Goal: Information Seeking & Learning: Learn about a topic

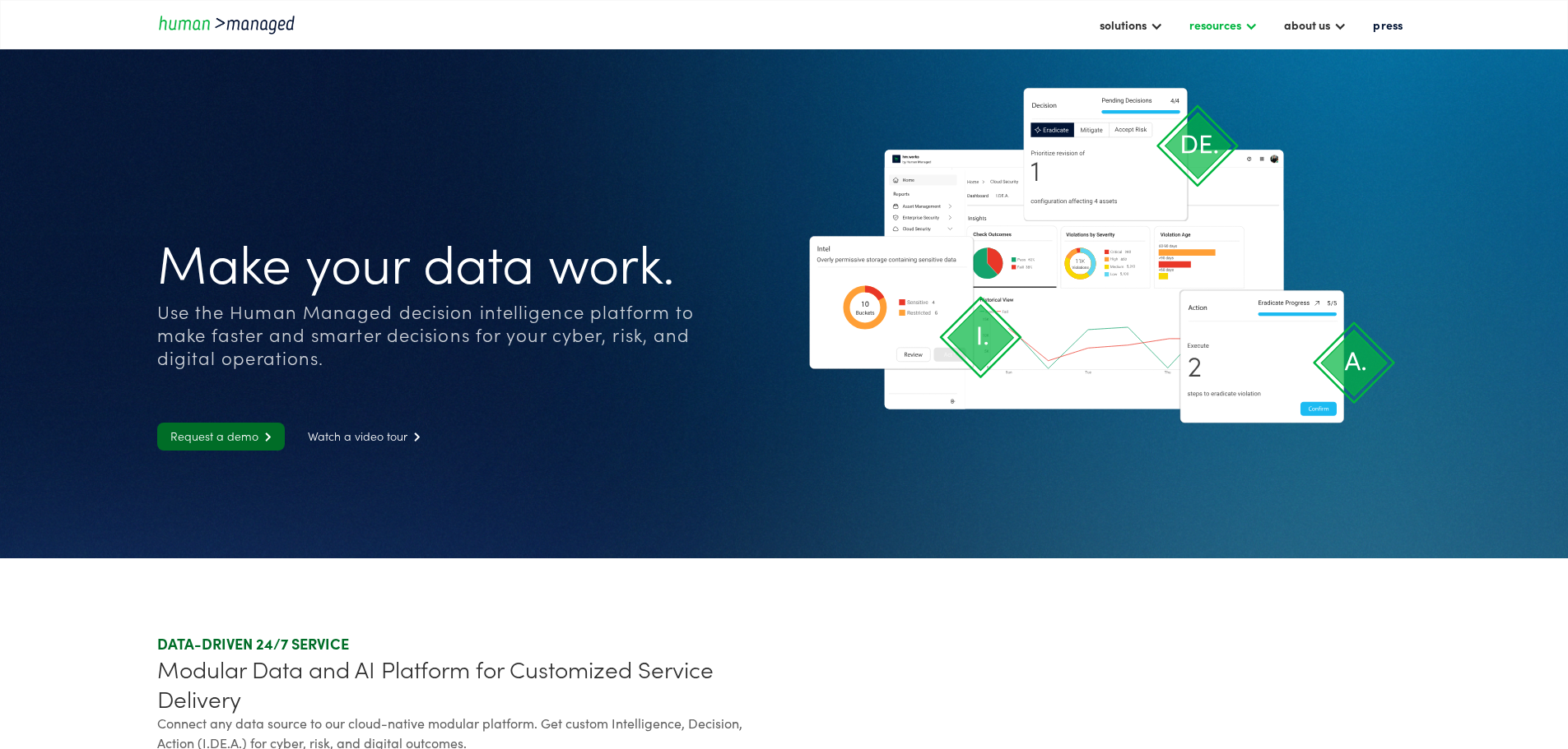
click at [1206, 21] on div "resources" at bounding box center [1215, 25] width 51 height 20
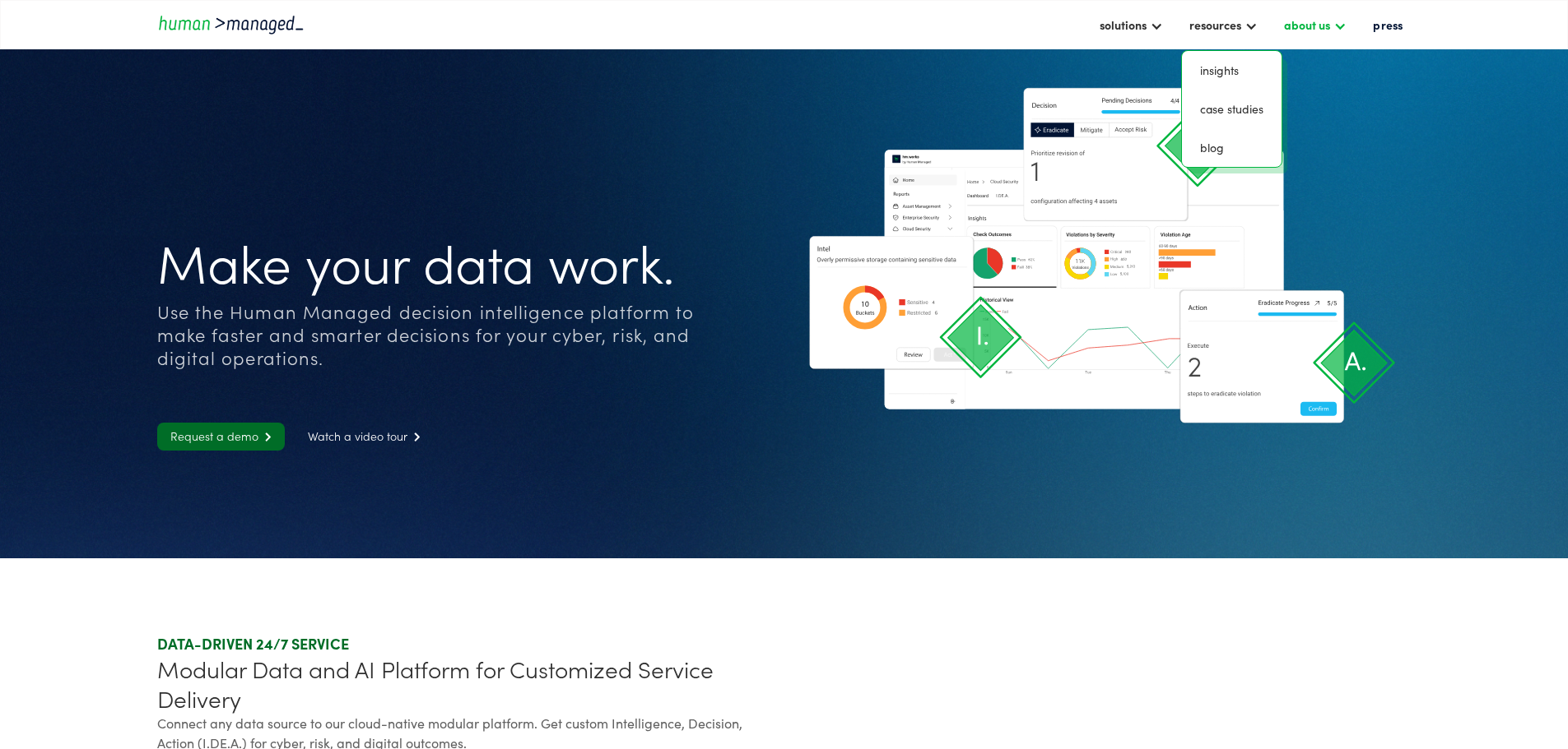
click at [1321, 26] on div "about us" at bounding box center [1307, 25] width 46 height 20
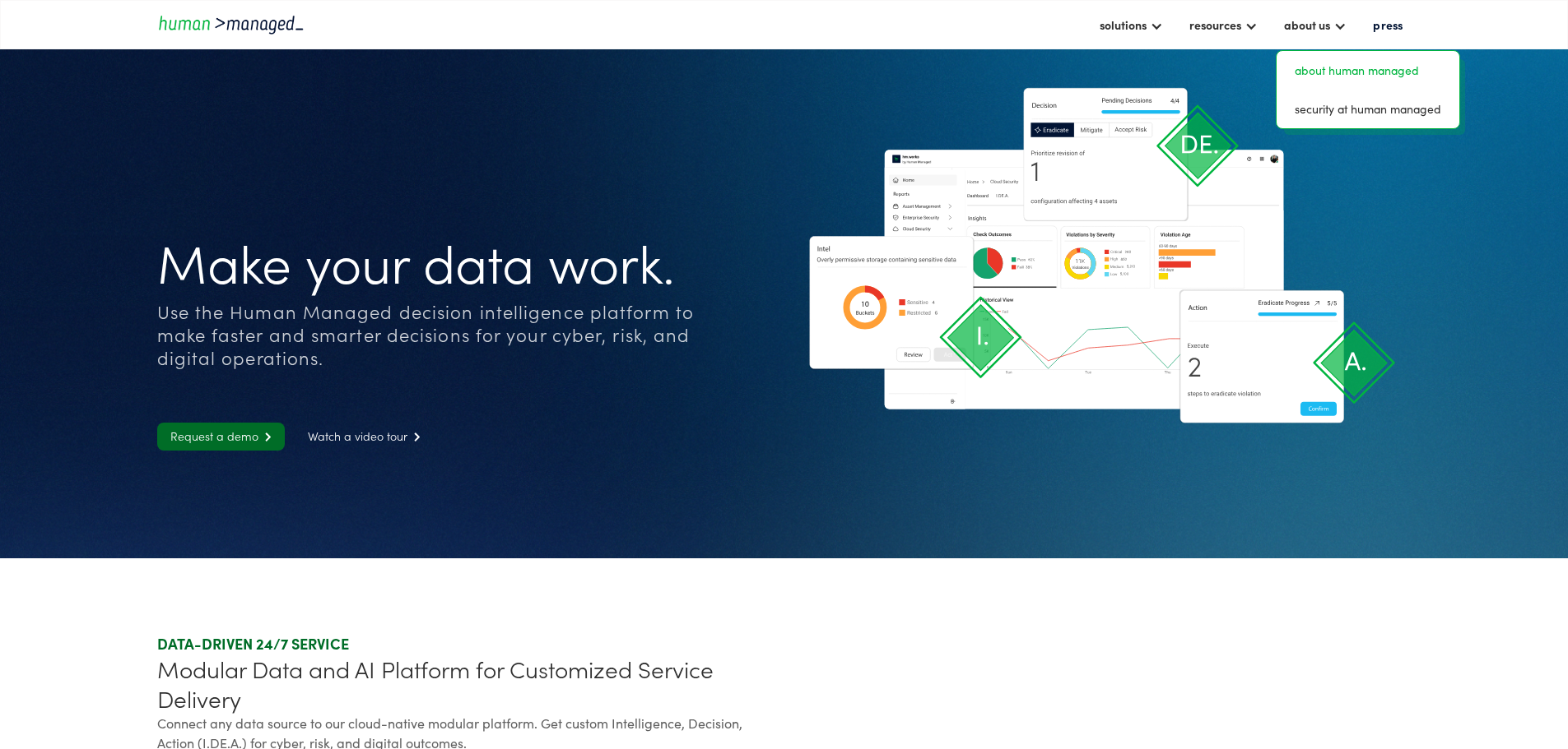
click at [1283, 60] on link "about human managed" at bounding box center [1367, 70] width 169 height 26
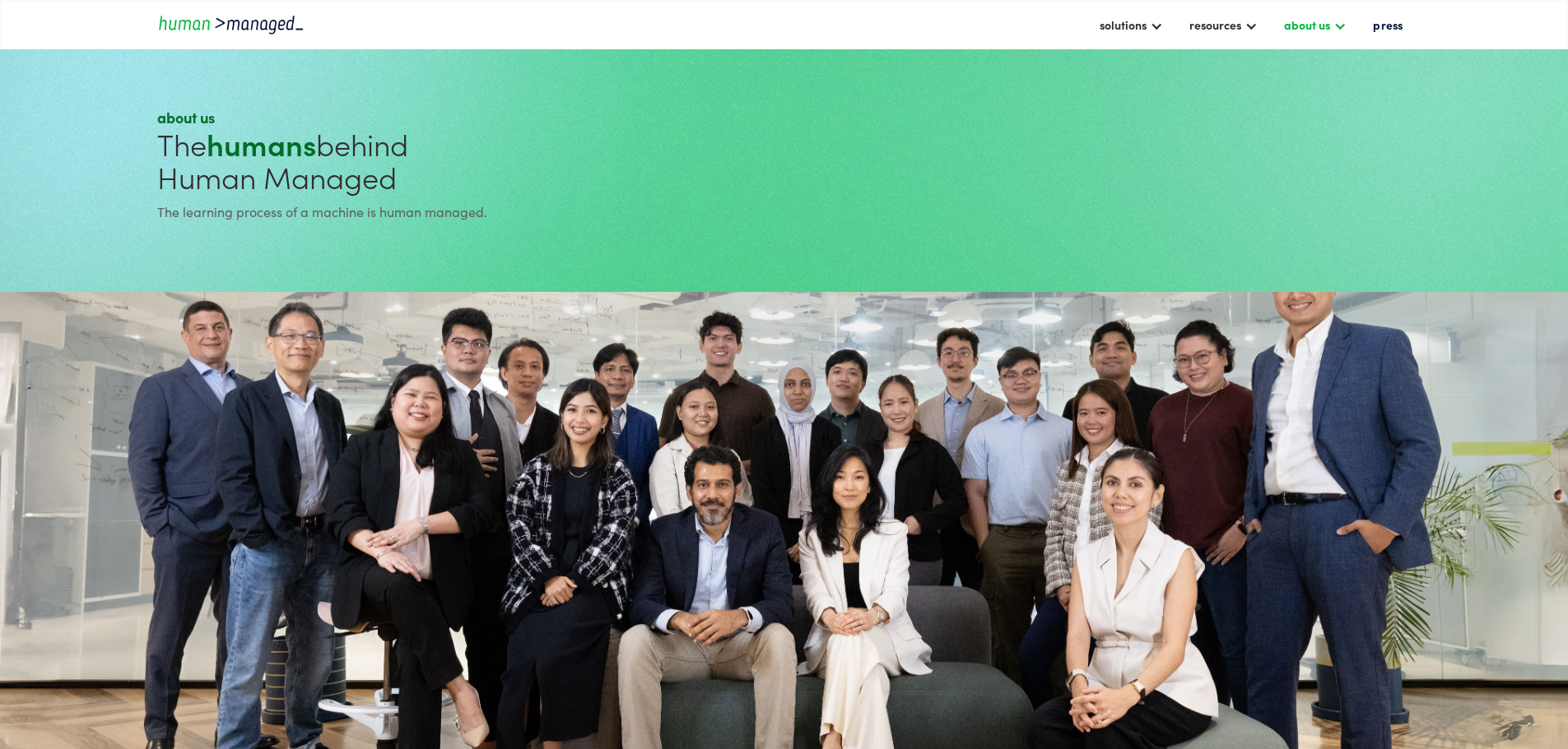
click at [1334, 24] on div at bounding box center [1340, 24] width 13 height 13
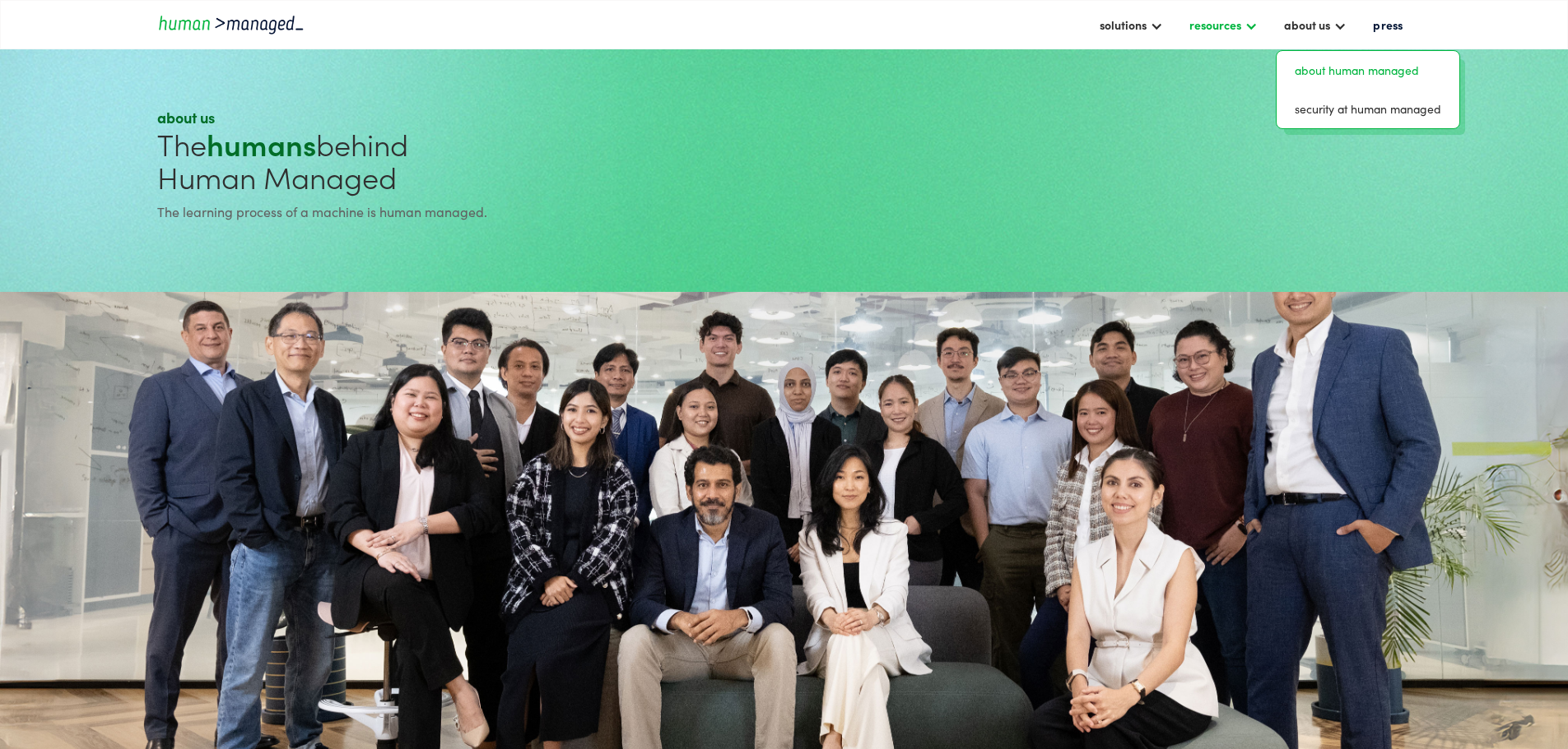
click at [1209, 27] on div "resources" at bounding box center [1215, 25] width 51 height 20
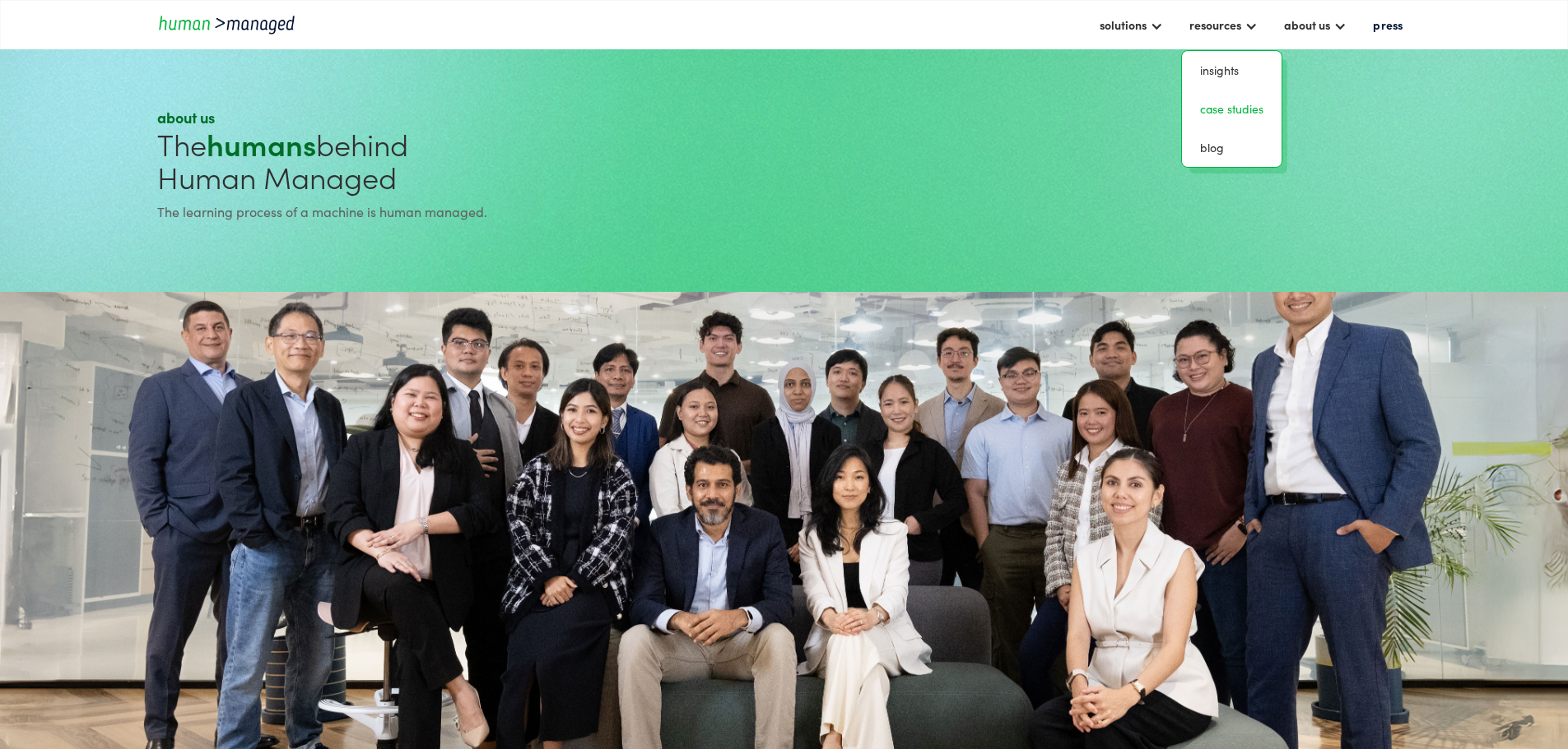
click at [1188, 96] on link "case studies" at bounding box center [1231, 109] width 86 height 26
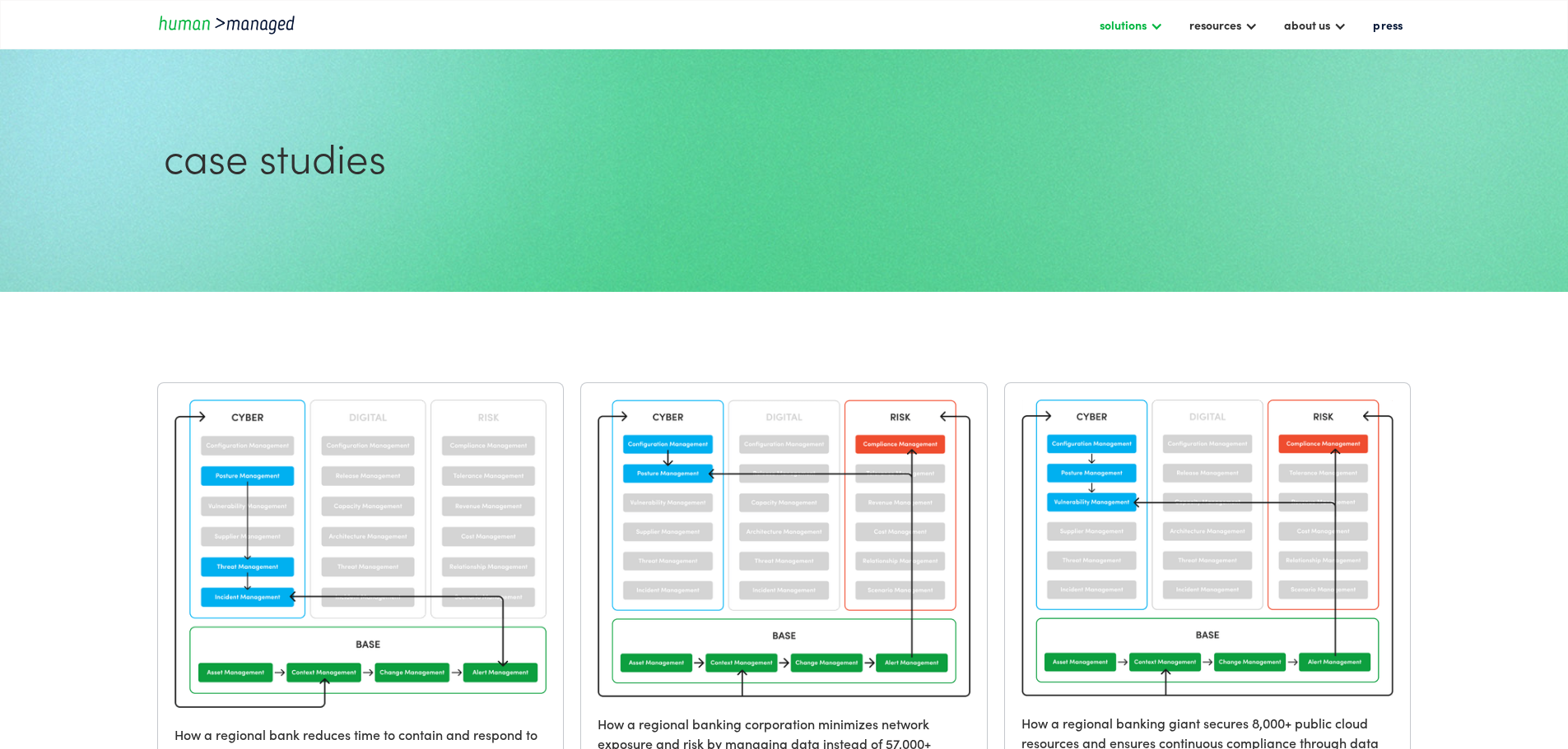
click at [1103, 22] on div "solutions" at bounding box center [1122, 25] width 46 height 20
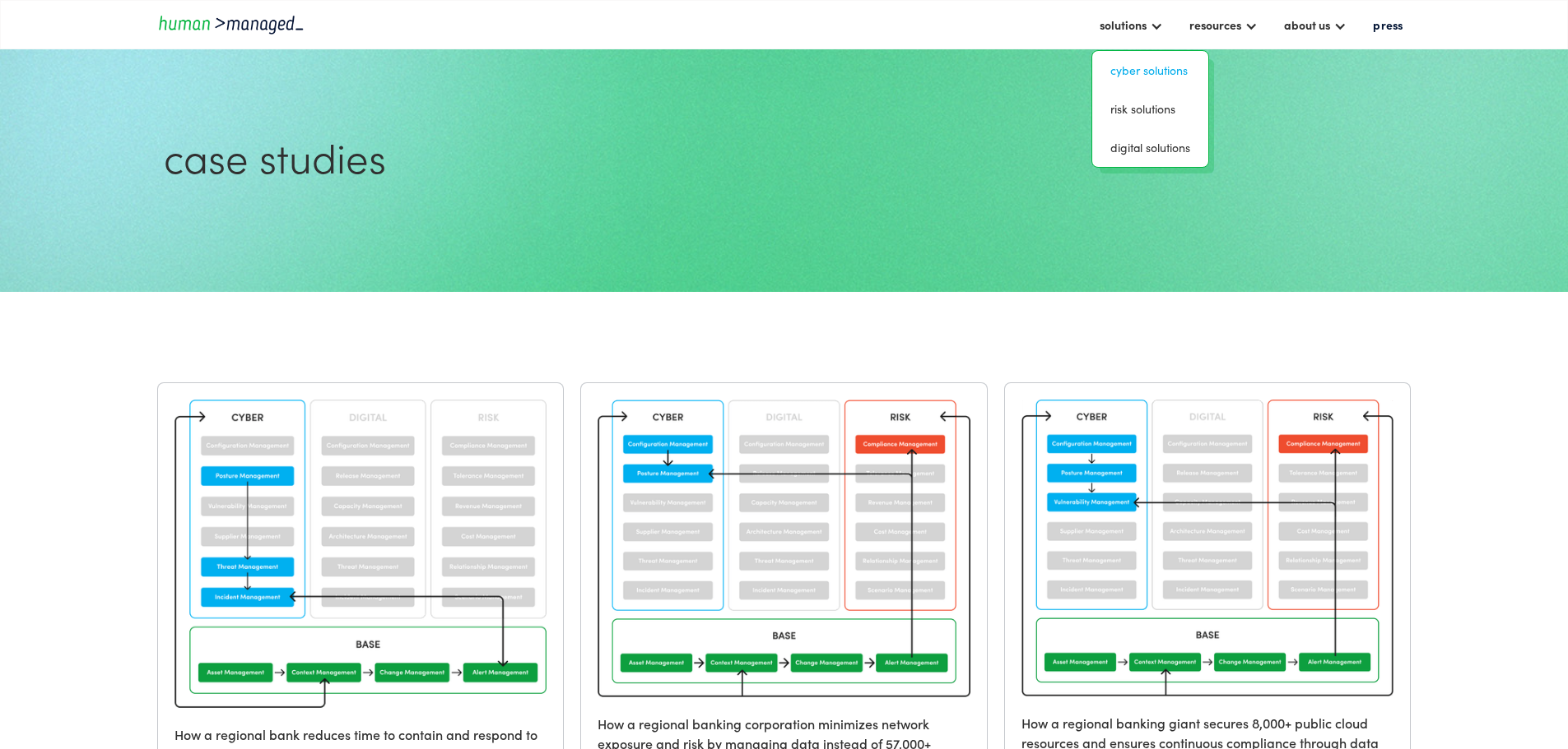
click at [1098, 57] on link "Cyber solutions" at bounding box center [1150, 70] width 103 height 26
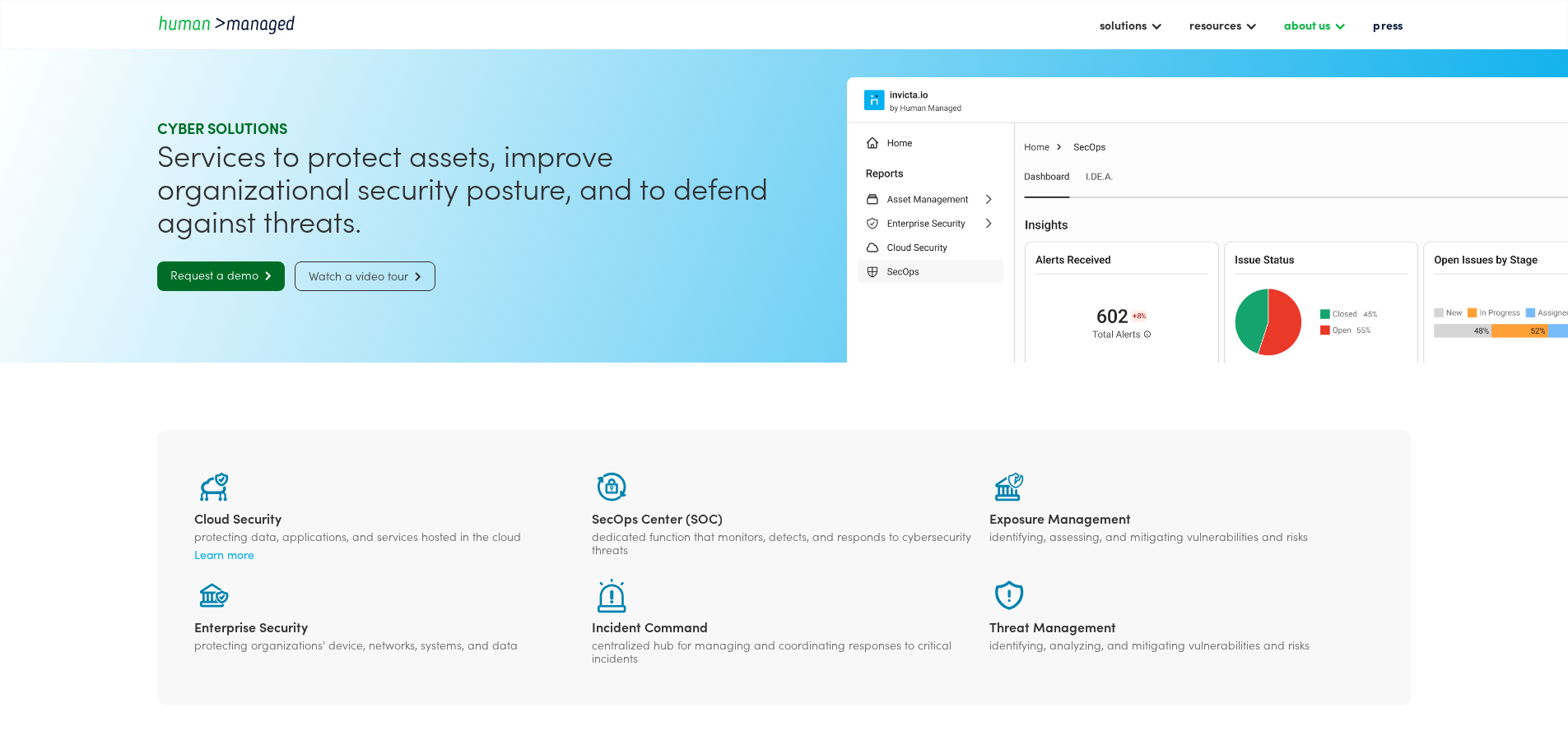
click at [1316, 24] on div "about us" at bounding box center [1307, 25] width 46 height 20
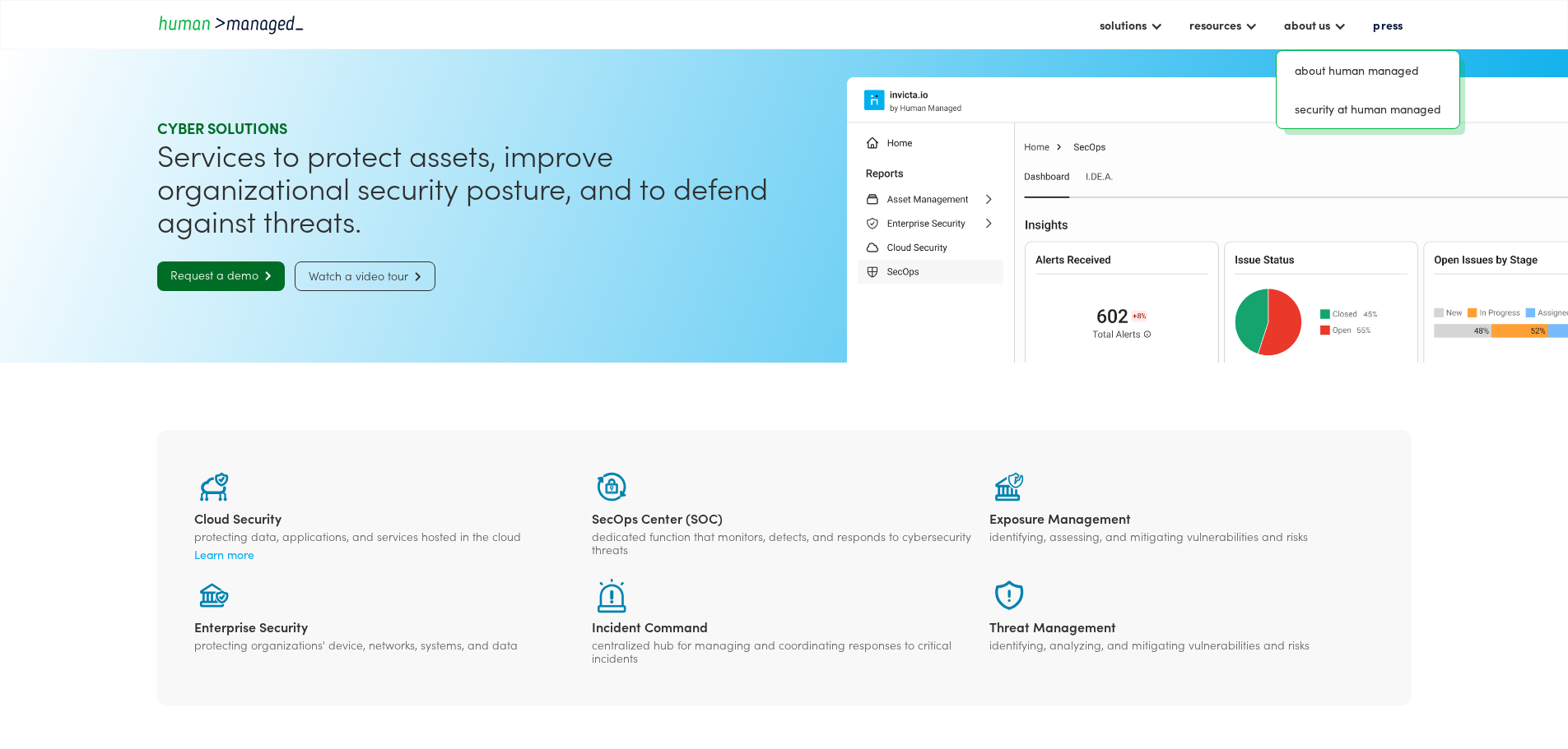
click at [1456, 23] on div "solutions cyber solutions risk solutions digital solutions resources insights c…" at bounding box center [784, 25] width 1568 height 49
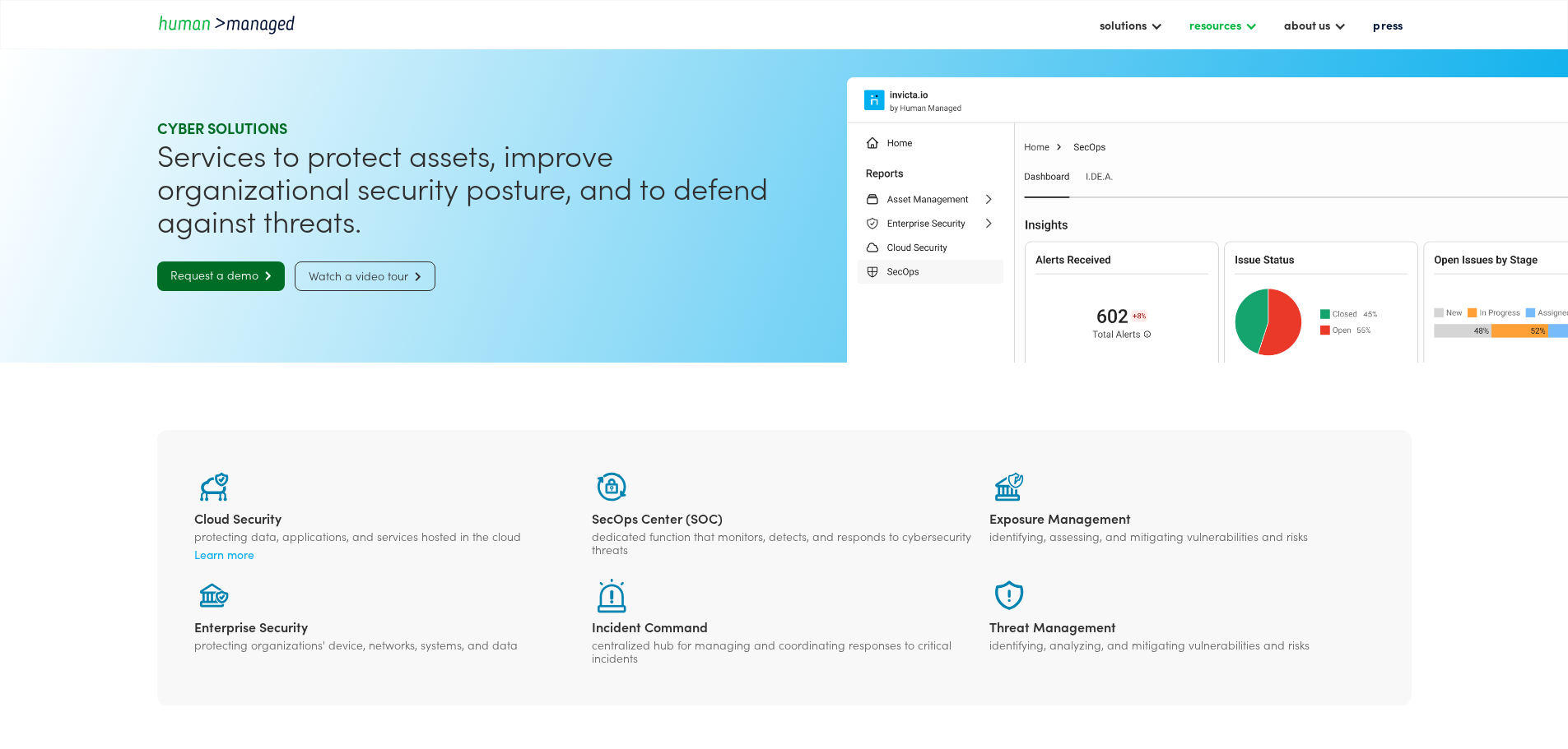
click at [1212, 26] on div "resources" at bounding box center [1215, 25] width 51 height 20
click at [1293, 28] on div "about us" at bounding box center [1307, 25] width 46 height 20
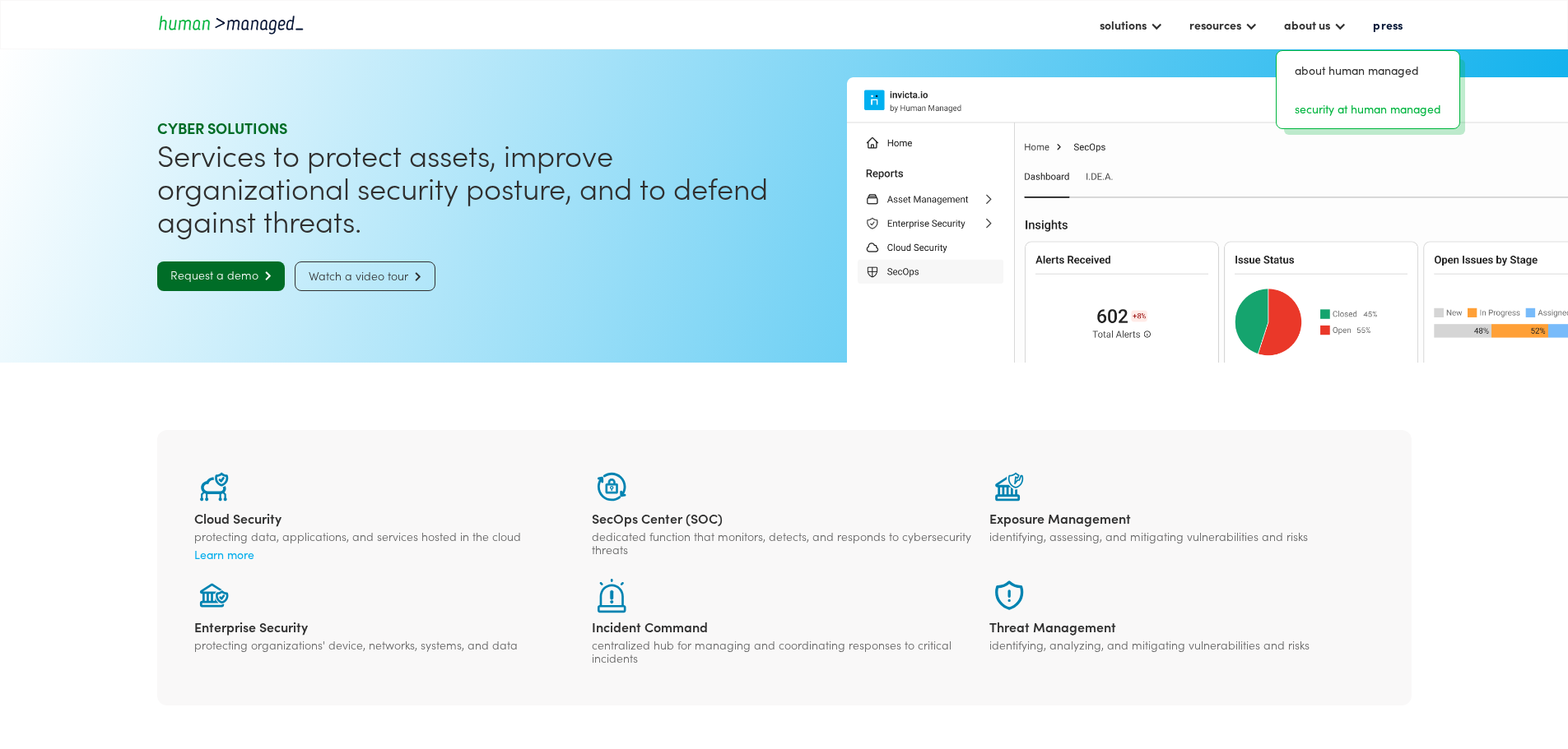
click at [1283, 96] on link "security at human managed" at bounding box center [1367, 109] width 169 height 26
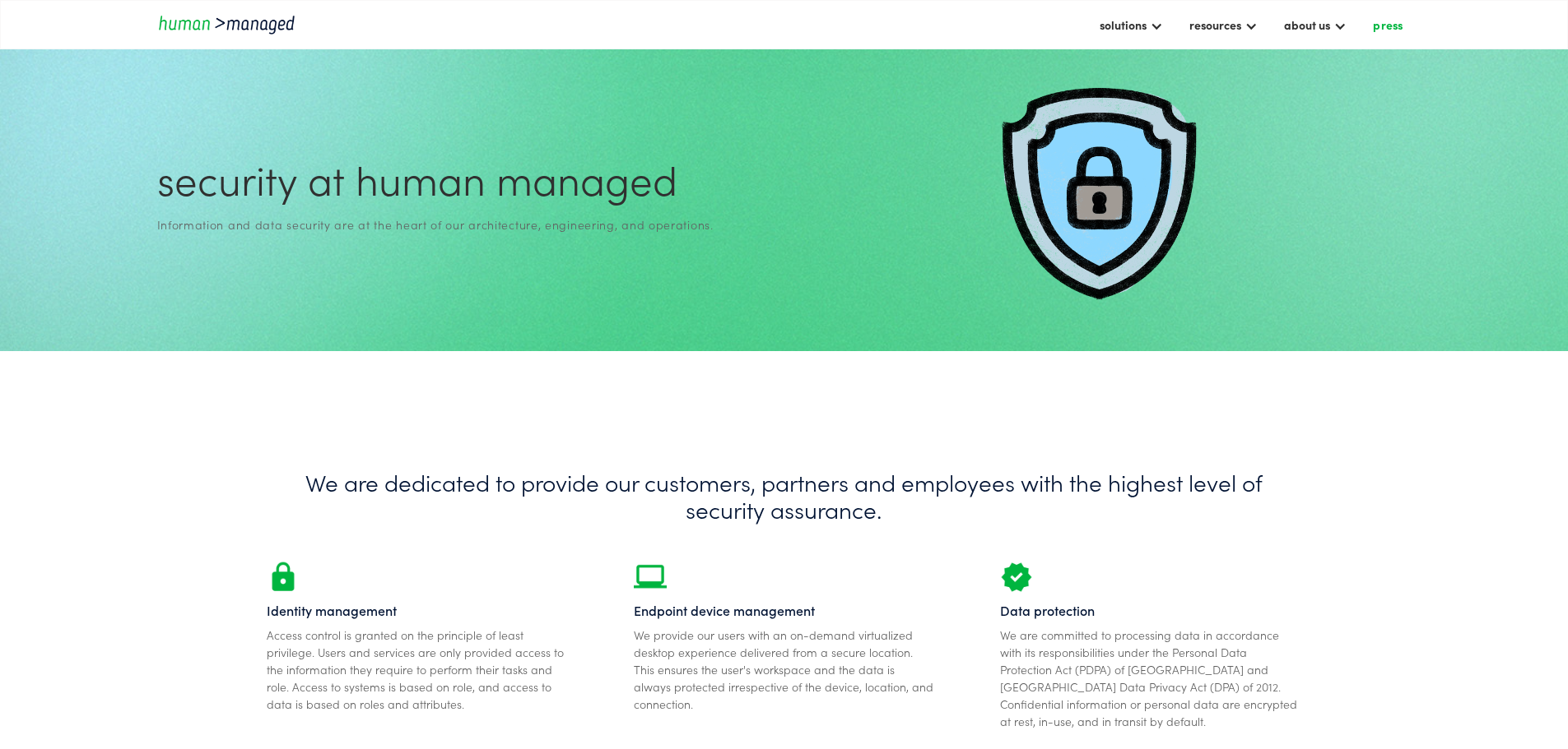
click at [1389, 17] on link "press" at bounding box center [1387, 25] width 46 height 28
click at [1105, 22] on div "solutions" at bounding box center [1131, 25] width 80 height 28
click at [1098, 57] on link "Cyber solutions" at bounding box center [1150, 70] width 103 height 26
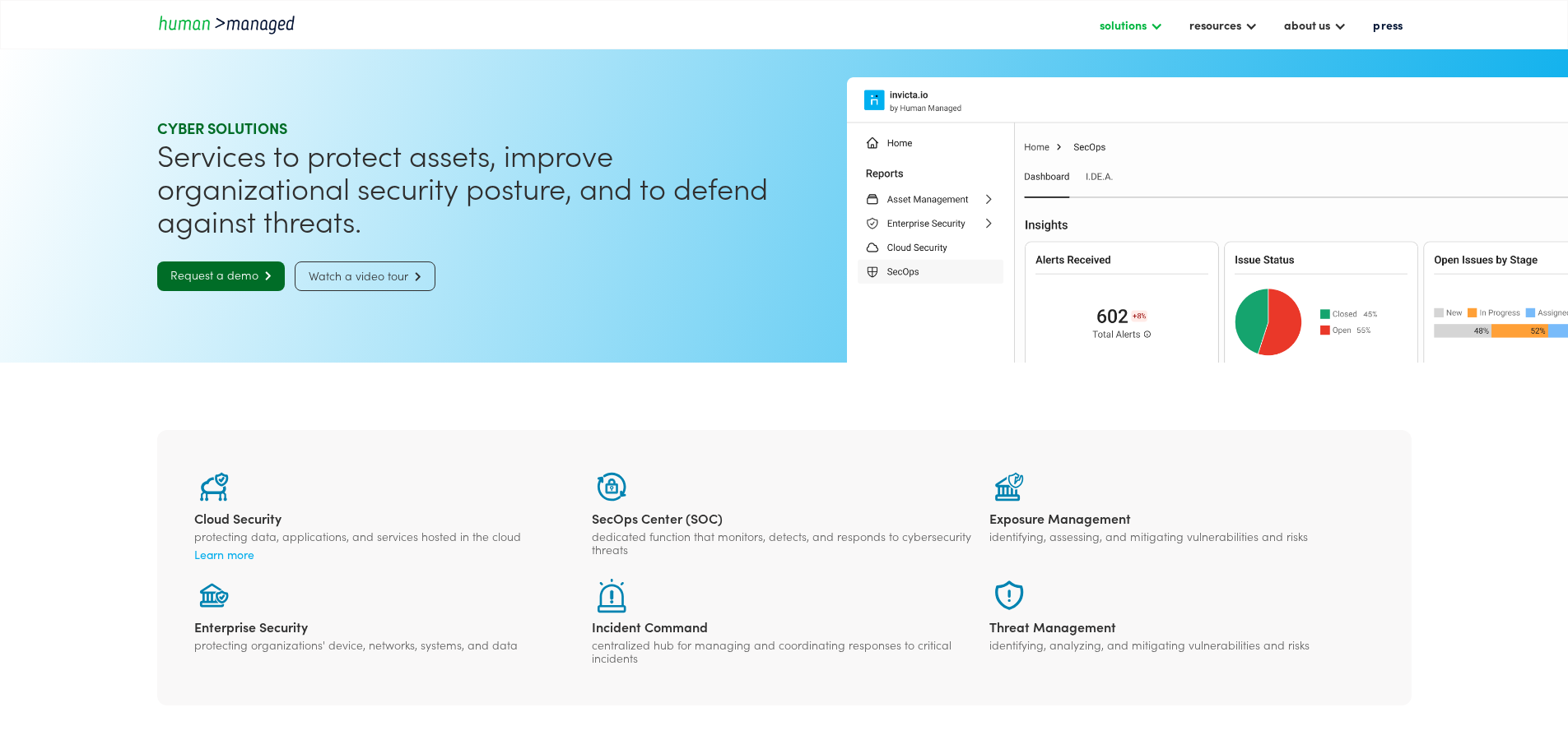
click at [1099, 30] on div "solutions" at bounding box center [1122, 25] width 46 height 20
click at [1098, 96] on link "risk solutions" at bounding box center [1150, 109] width 103 height 26
